Goal: Information Seeking & Learning: Learn about a topic

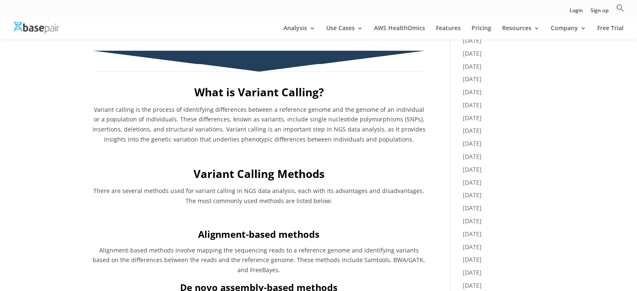
scroll to position [402, 0]
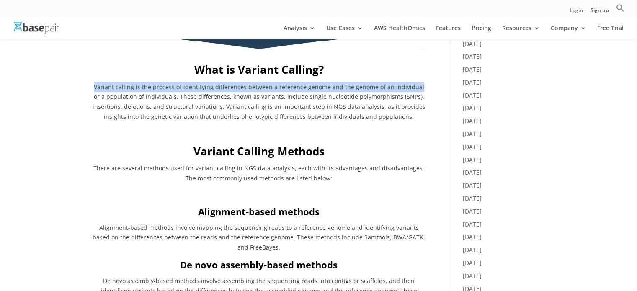
drag, startPoint x: 94, startPoint y: 83, endPoint x: 412, endPoint y: 88, distance: 317.6
click at [412, 88] on span "Variant calling is the process of identifying differences between a reference g…" at bounding box center [259, 102] width 333 height 38
copy span "Variant calling is the process of identifying differences between a reference g…"
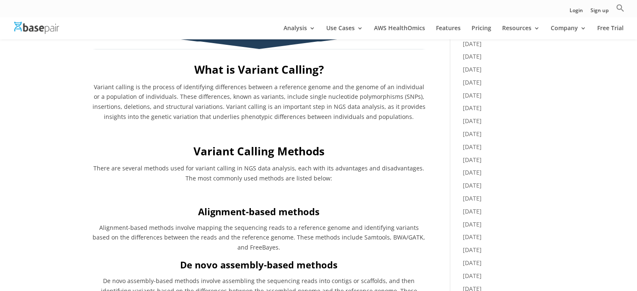
click at [261, 201] on p at bounding box center [259, 197] width 333 height 16
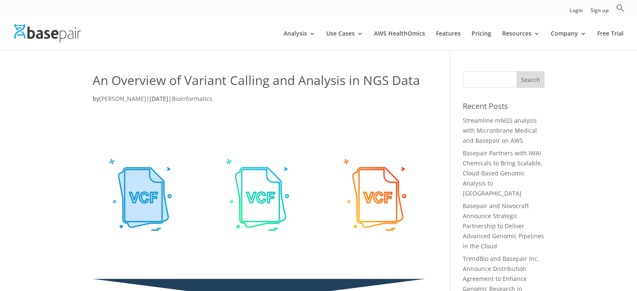
scroll to position [0, 0]
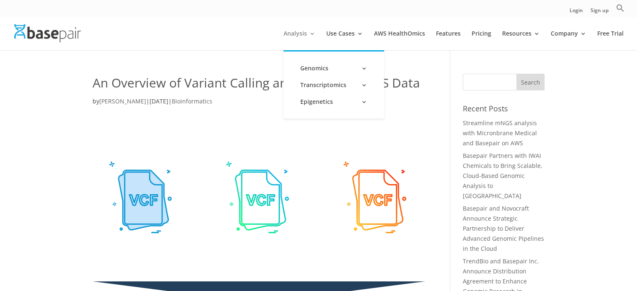
click at [312, 33] on link "Analysis" at bounding box center [300, 41] width 32 height 20
